Goal: Task Accomplishment & Management: Use online tool/utility

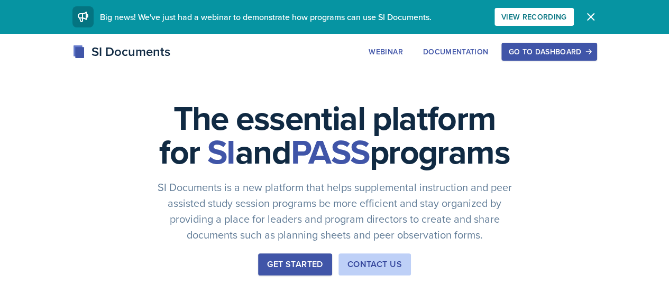
drag, startPoint x: 536, startPoint y: 58, endPoint x: 570, endPoint y: 45, distance: 36.3
click at [570, 45] on div "Webinar Documentation Go to Dashboard" at bounding box center [478, 52] width 235 height 18
click at [589, 49] on div "Go to Dashboard" at bounding box center [548, 52] width 81 height 8
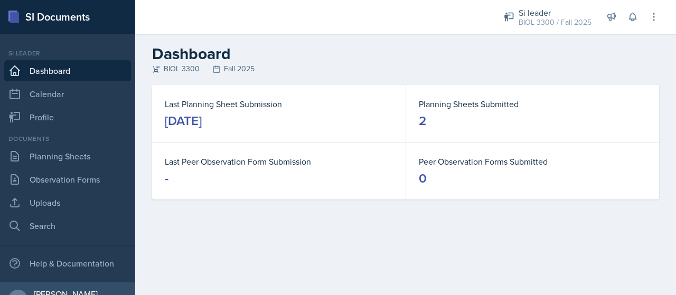
click at [84, 167] on div "Documents Planning Sheets Observation Forms Uploads Search" at bounding box center [67, 185] width 127 height 103
click at [87, 155] on link "Planning Sheets" at bounding box center [67, 156] width 127 height 21
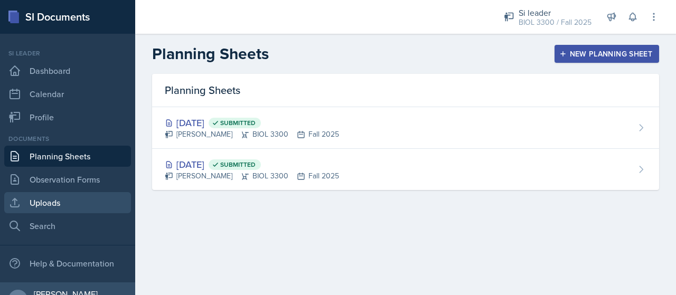
click at [80, 208] on link "Uploads" at bounding box center [67, 202] width 127 height 21
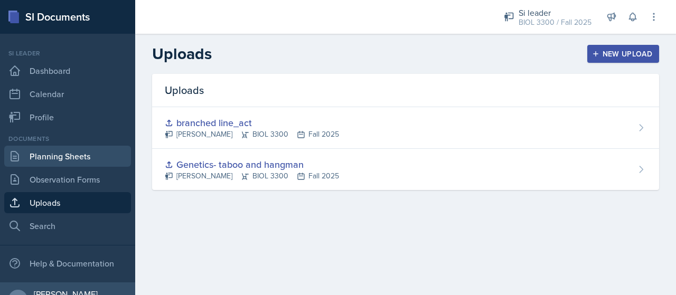
click at [72, 164] on link "Planning Sheets" at bounding box center [67, 156] width 127 height 21
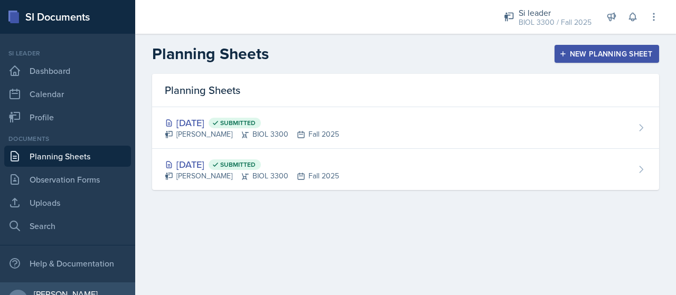
click at [604, 47] on button "New Planning Sheet" at bounding box center [607, 54] width 105 height 18
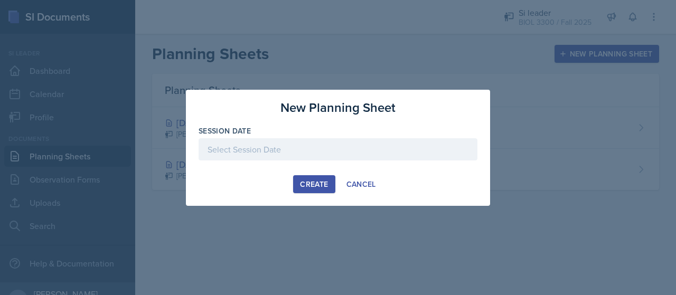
click at [256, 155] on div at bounding box center [338, 149] width 279 height 22
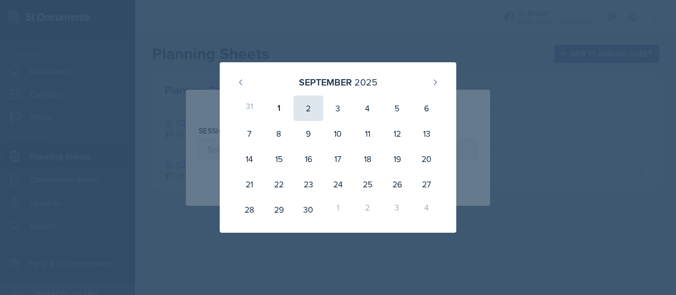
click at [304, 104] on div "2" at bounding box center [309, 108] width 30 height 25
type input "[DATE]"
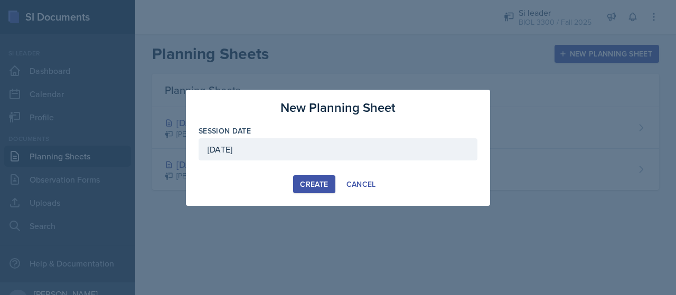
click at [310, 178] on button "Create" at bounding box center [314, 184] width 42 height 18
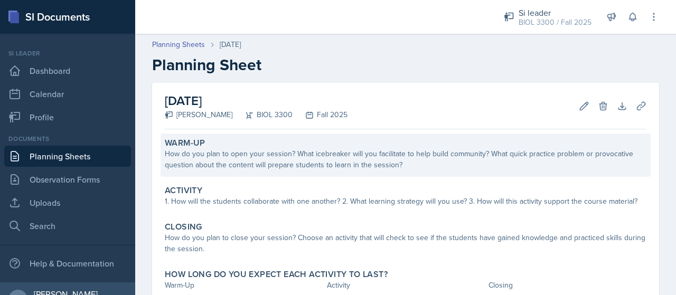
click at [333, 159] on div "How do you plan to open your session? What icebreaker will you facilitate to he…" at bounding box center [406, 160] width 482 height 22
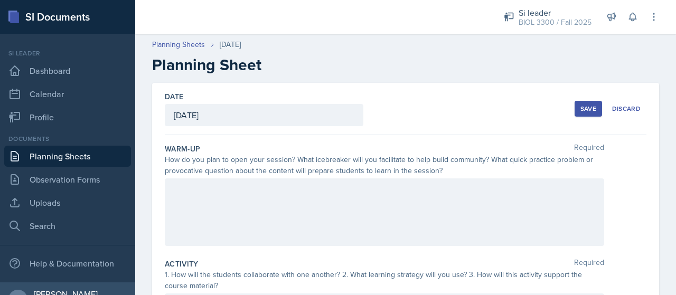
click at [259, 192] on div at bounding box center [385, 213] width 440 height 68
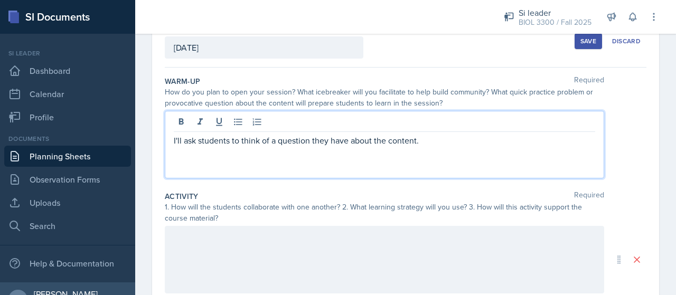
scroll to position [79, 0]
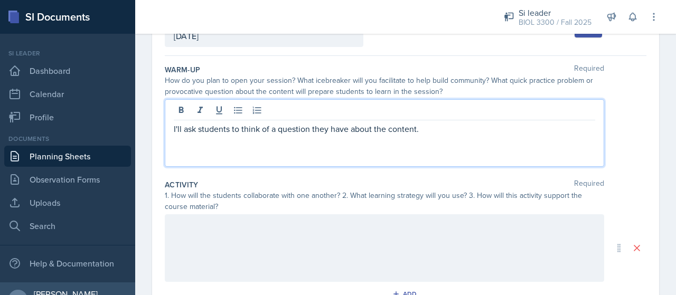
click at [298, 229] on p at bounding box center [385, 225] width 422 height 13
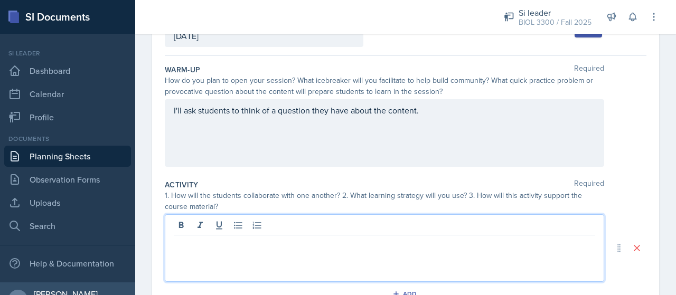
scroll to position [97, 0]
